Goal: Find specific page/section

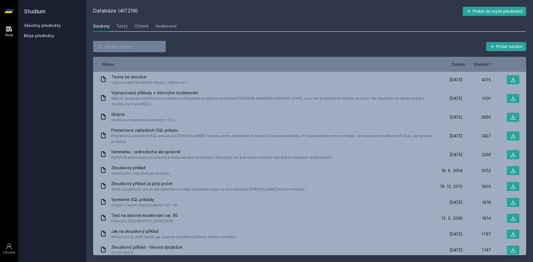
drag, startPoint x: 272, startPoint y: 67, endPoint x: 261, endPoint y: 68, distance: 11.4
click at [272, 69] on div "Název Datum Stažení" at bounding box center [309, 64] width 433 height 15
click at [125, 50] on input "search" at bounding box center [129, 46] width 73 height 11
paste input "4IT415"
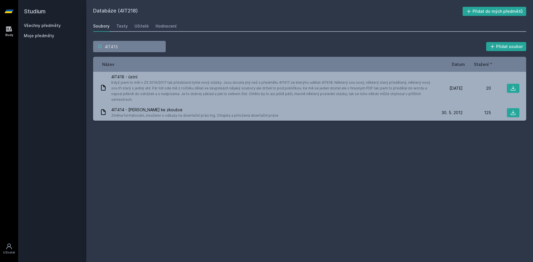
type input "4IT415"
click at [44, 27] on link "Všechny předměty" at bounding box center [42, 25] width 37 height 5
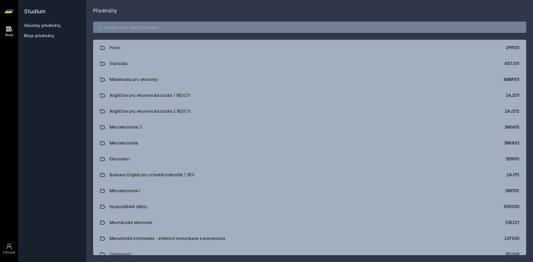
click at [136, 28] on input "search" at bounding box center [309, 27] width 433 height 11
paste input "4IT415"
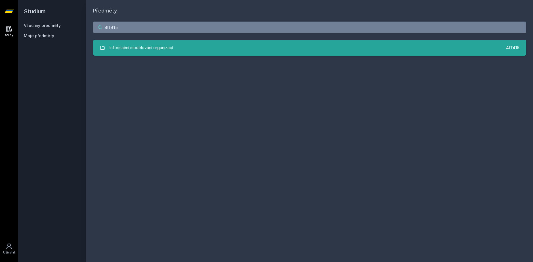
type input "4IT415"
click at [131, 45] on div "Informační modelování organizací" at bounding box center [141, 47] width 63 height 11
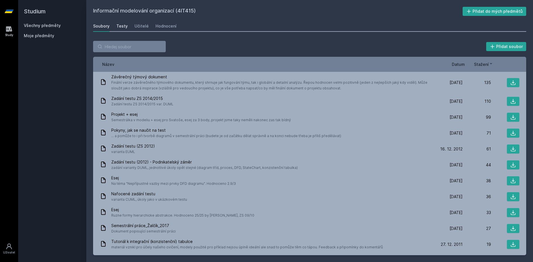
click at [120, 27] on div "Testy" at bounding box center [121, 26] width 11 height 6
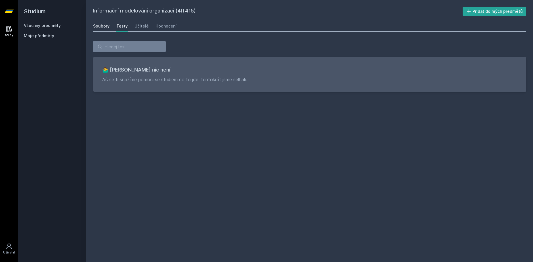
click at [101, 27] on div "Soubory" at bounding box center [101, 26] width 16 height 6
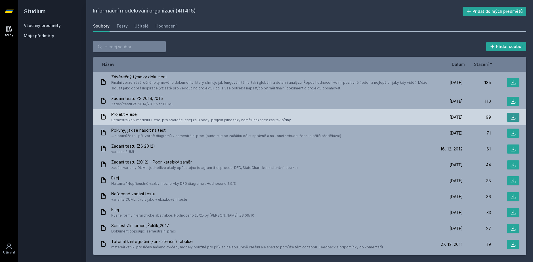
click at [512, 119] on icon at bounding box center [513, 117] width 6 height 6
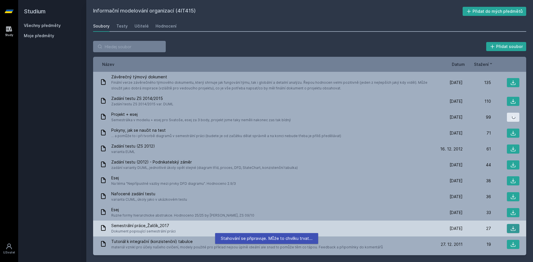
click at [510, 229] on icon at bounding box center [513, 229] width 6 height 6
